Goal: Task Accomplishment & Management: Manage account settings

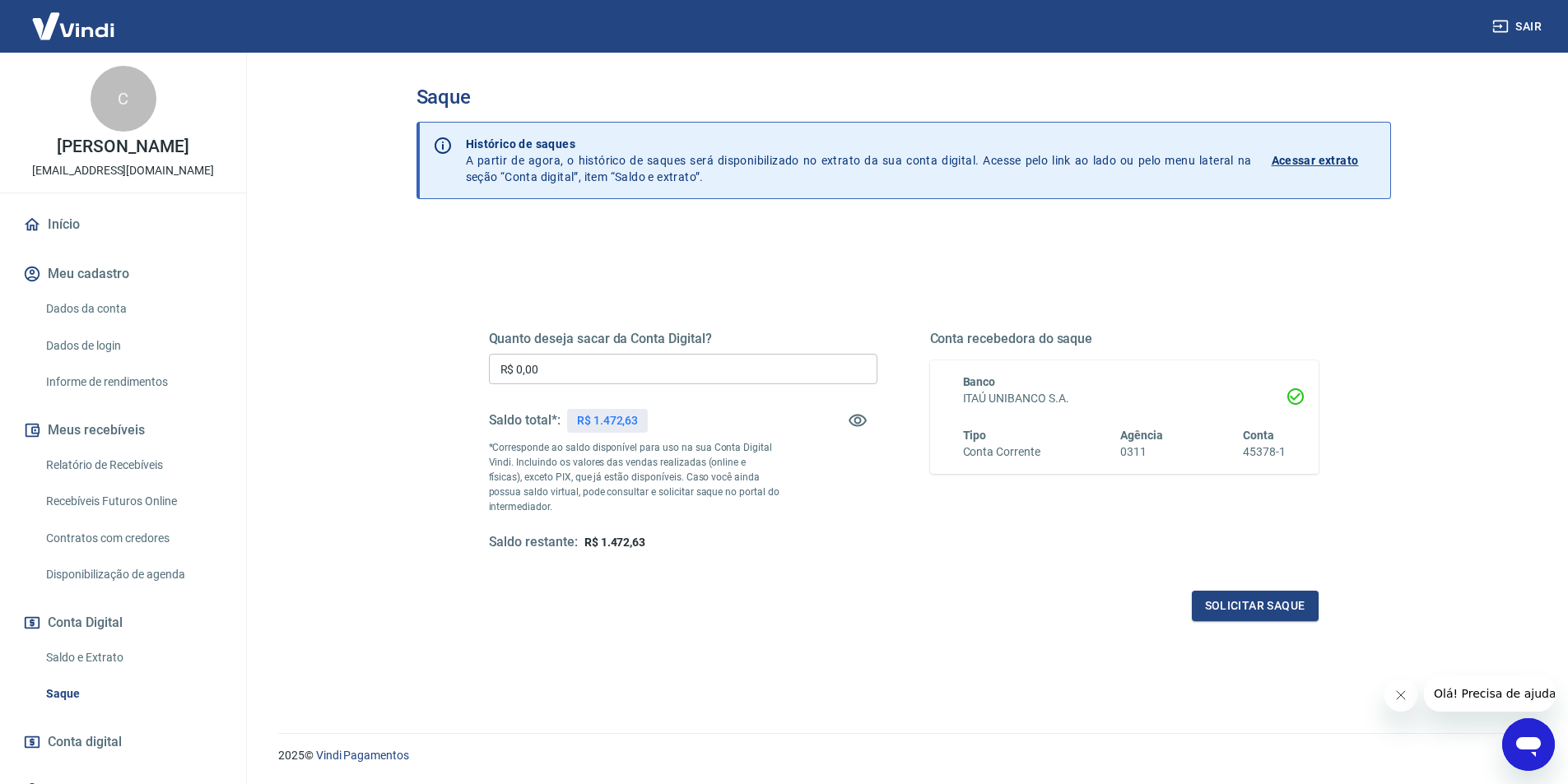
click at [616, 370] on input "R$ 0,00" at bounding box center [683, 369] width 389 height 30
type input "R$ 1.472,63"
click at [1260, 607] on button "Solicitar saque" at bounding box center [1255, 606] width 127 height 30
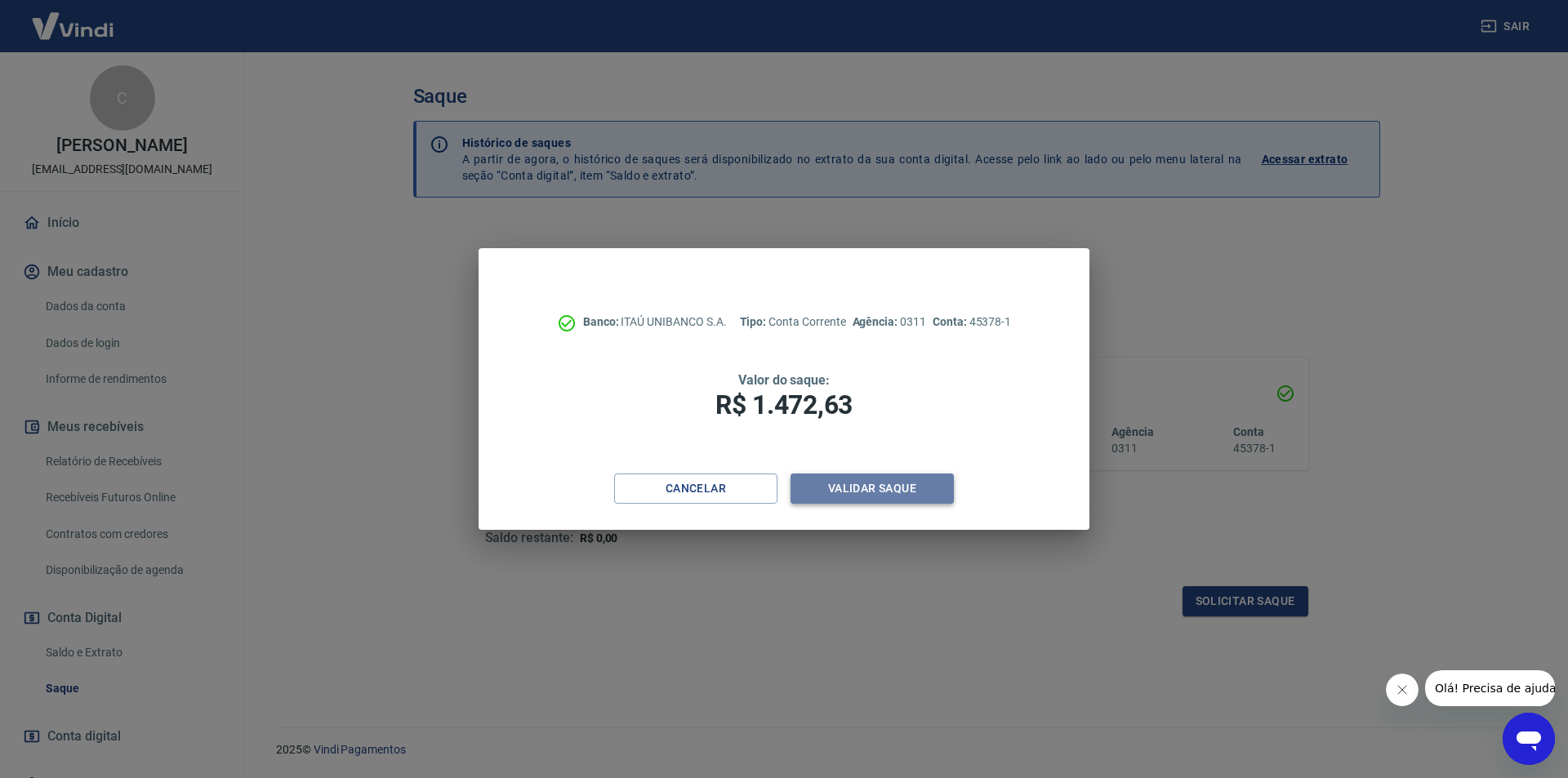
click at [860, 494] on button "Validar saque" at bounding box center [873, 488] width 164 height 30
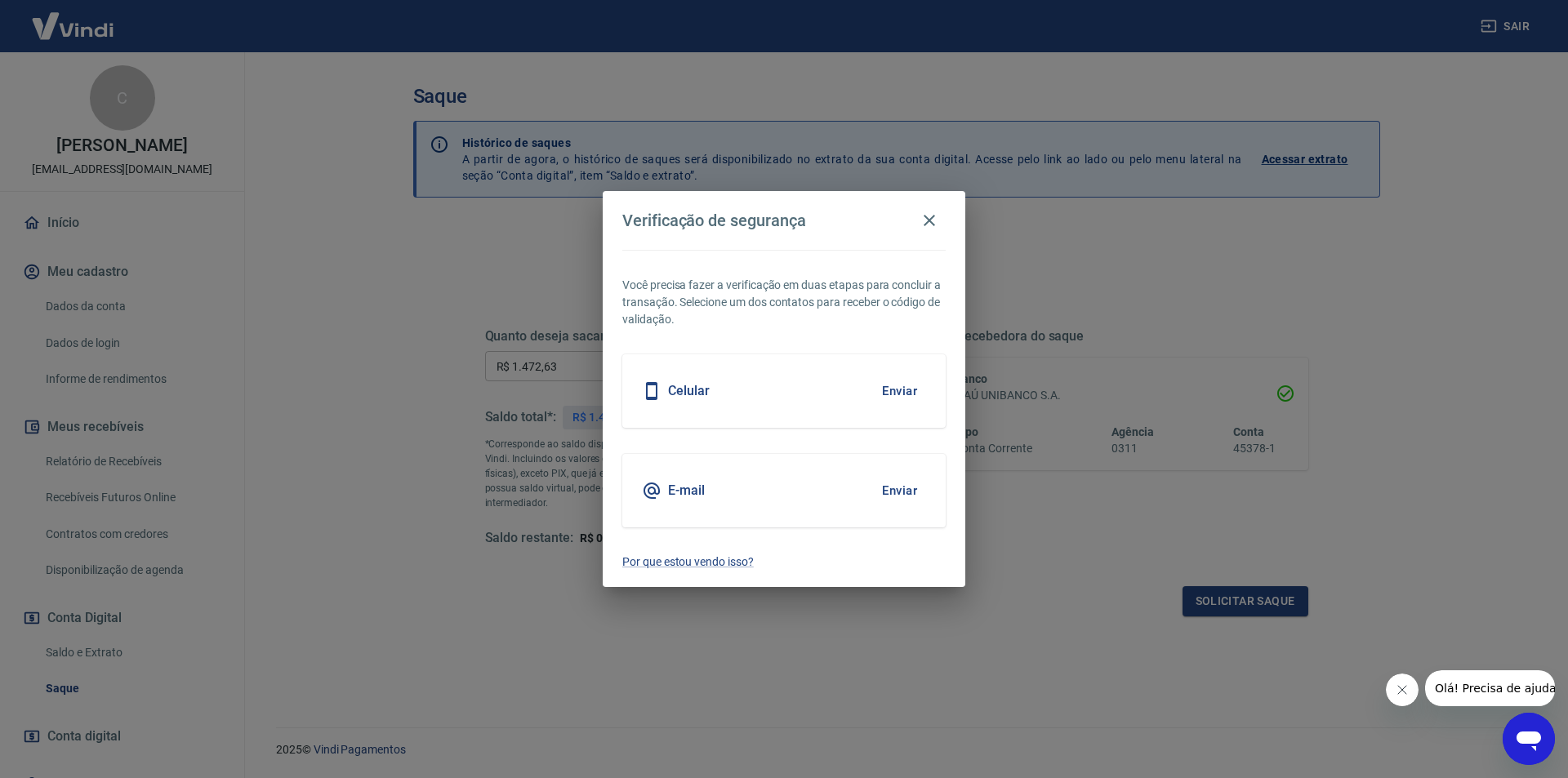
click at [799, 400] on div "Celular Enviar" at bounding box center [783, 391] width 323 height 73
click at [895, 394] on button "Enviar" at bounding box center [899, 391] width 53 height 34
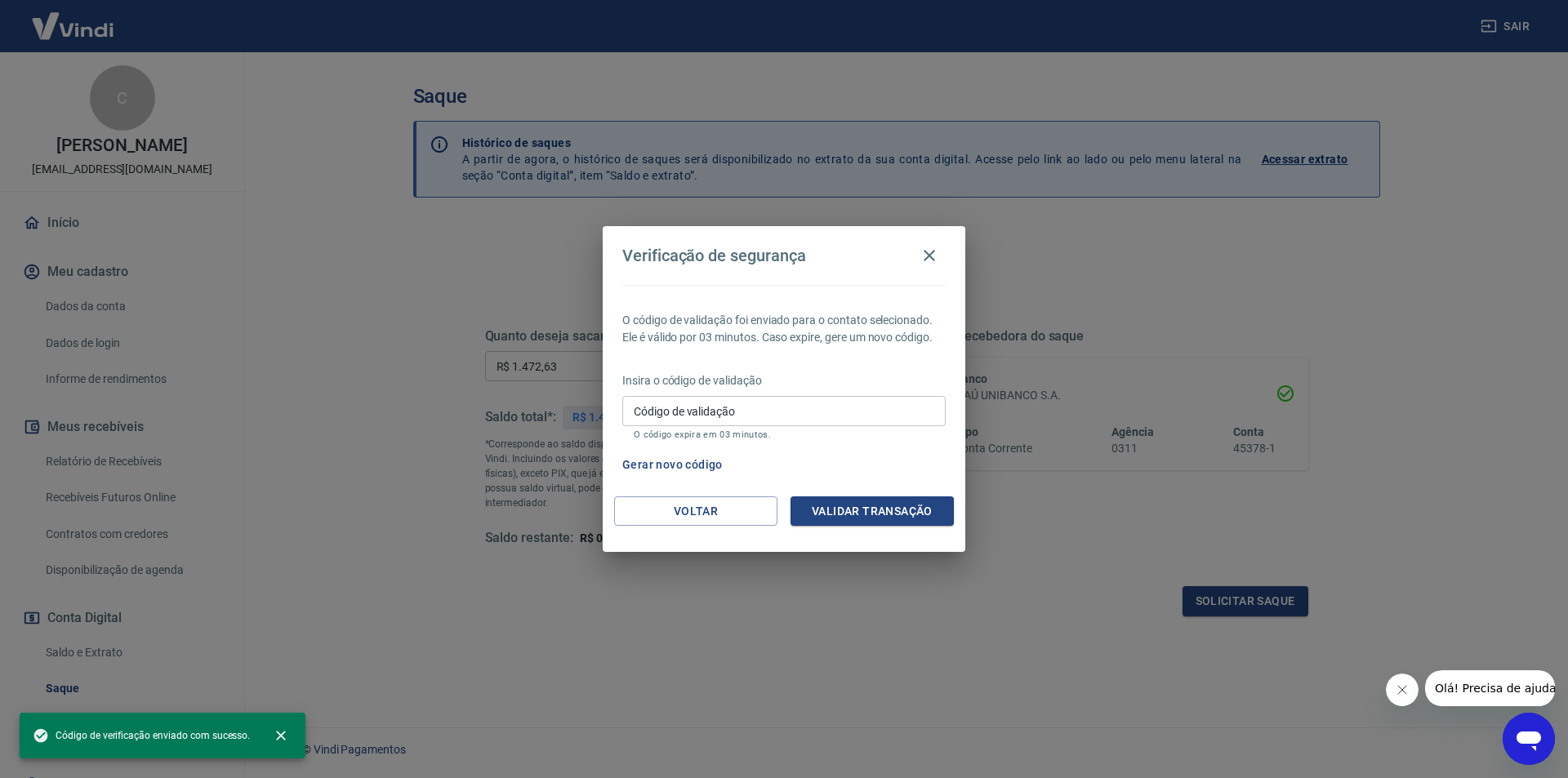
click at [896, 388] on p "Insira o código de validação" at bounding box center [783, 381] width 323 height 18
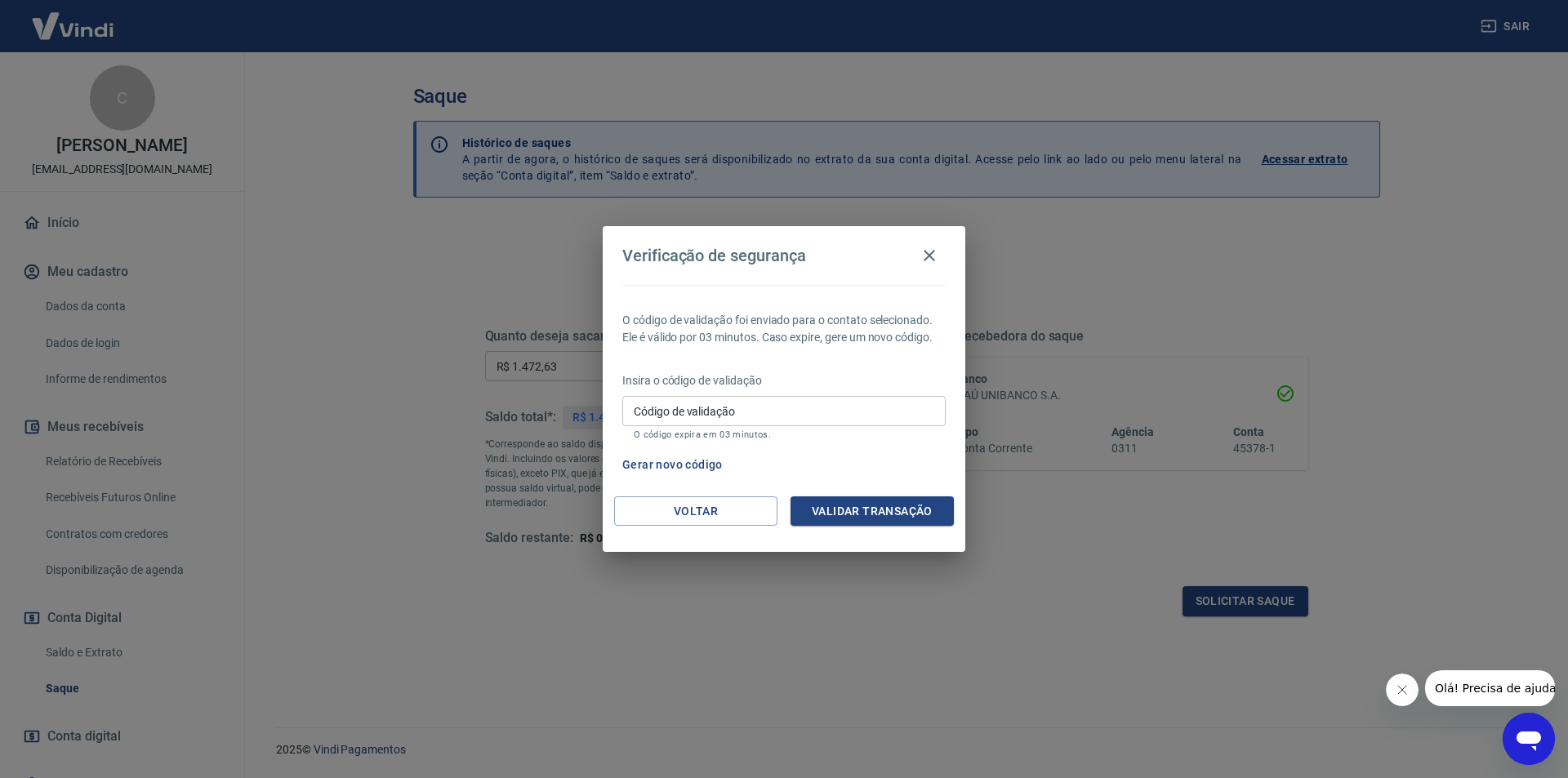
click at [742, 414] on input "Código de validação" at bounding box center [783, 411] width 323 height 30
type input "793606"
click at [855, 507] on button "Validar transação" at bounding box center [873, 512] width 164 height 30
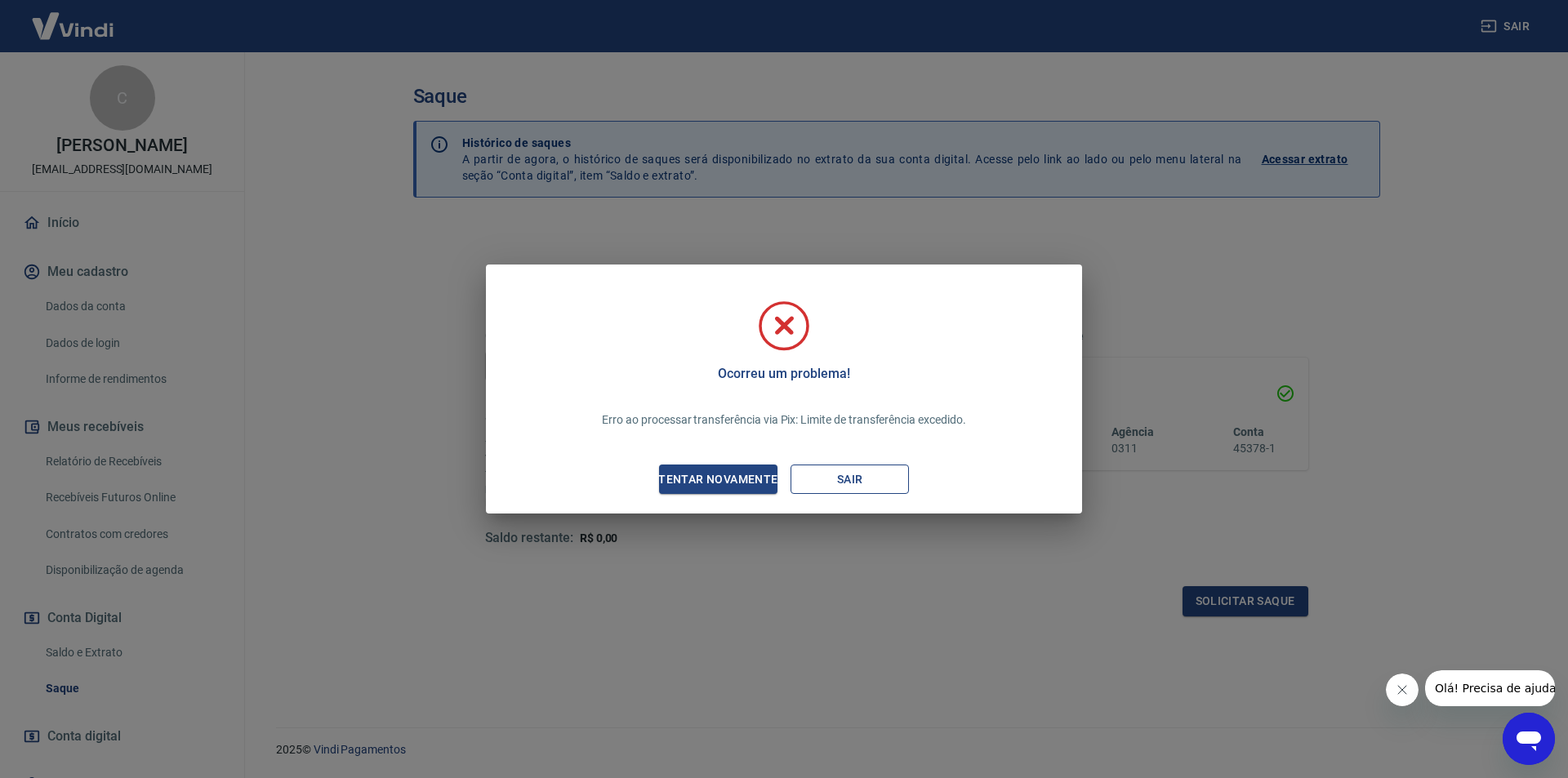
click at [845, 481] on button "Sair" at bounding box center [850, 479] width 119 height 30
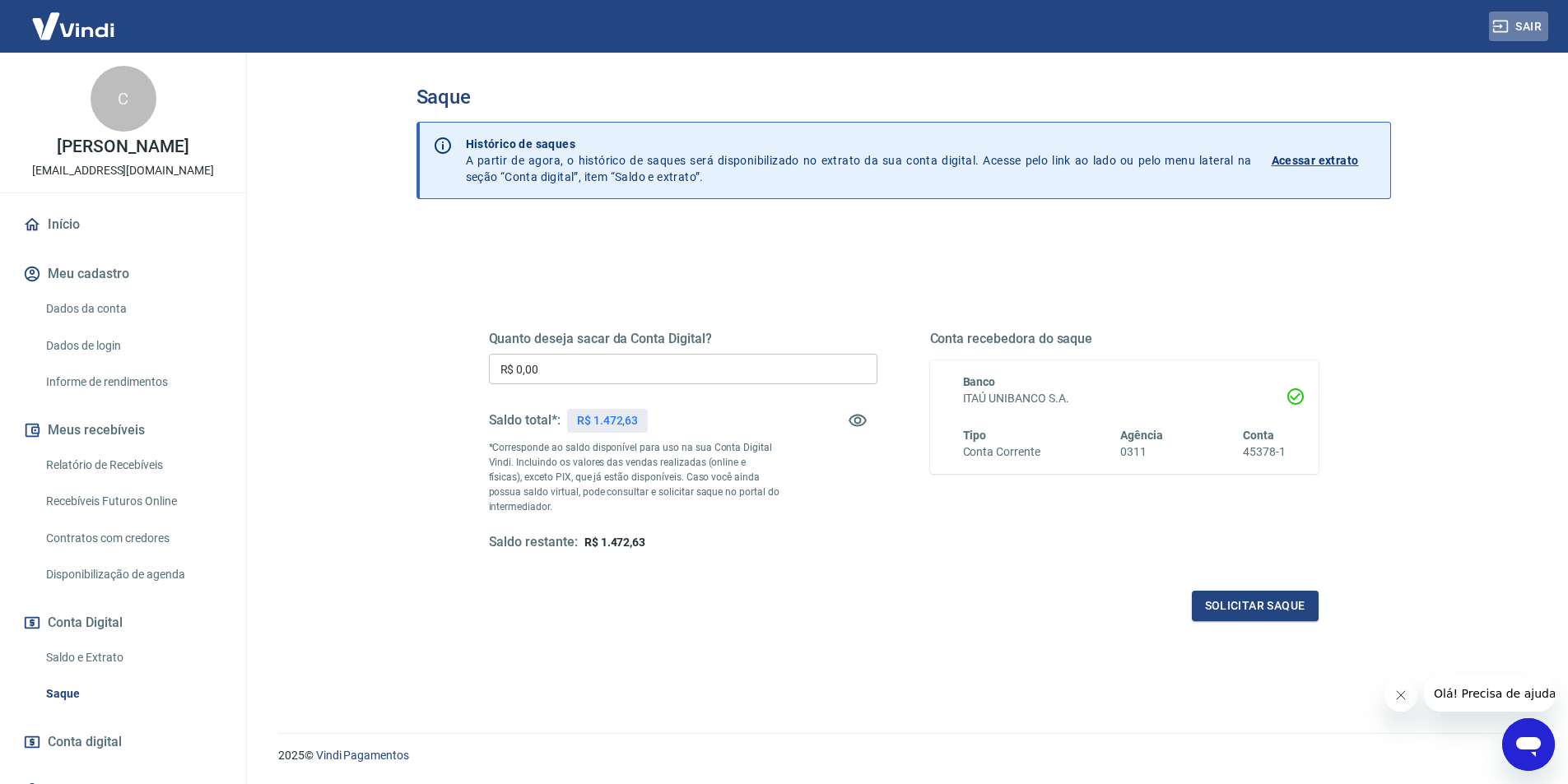
click at [1533, 23] on button "Sair" at bounding box center [1518, 27] width 59 height 30
